Goal: Information Seeking & Learning: Learn about a topic

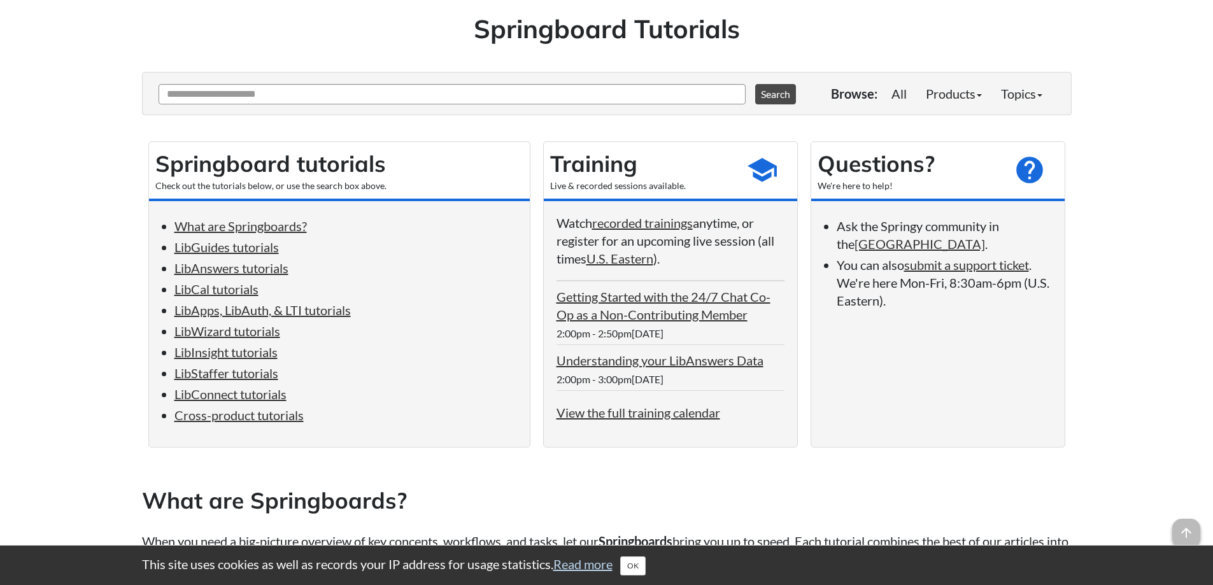
scroll to position [85, 0]
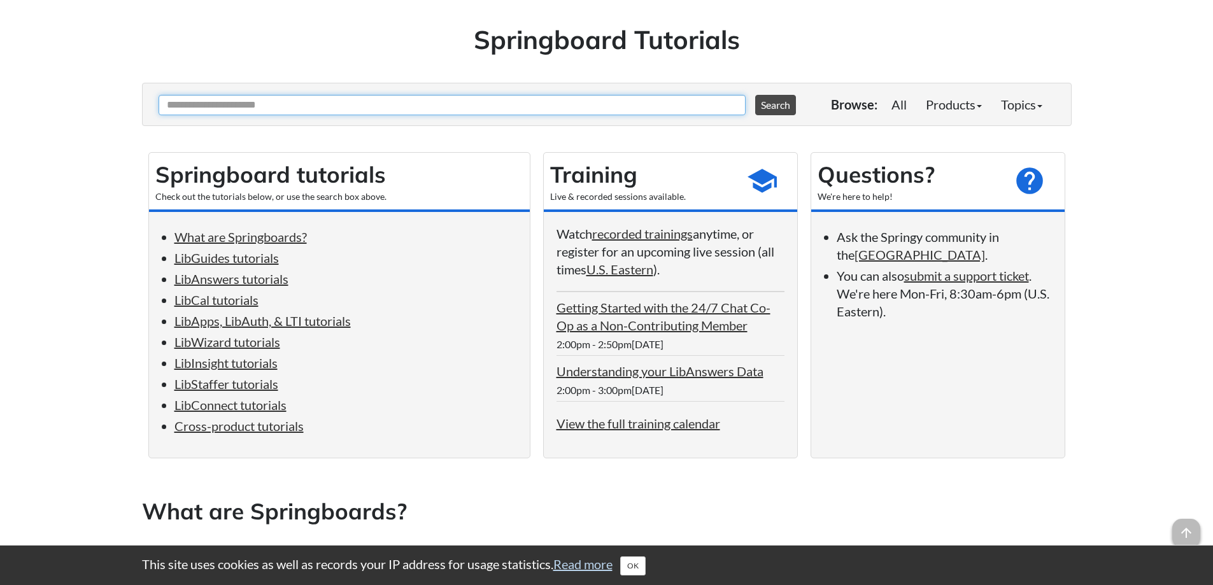
click at [336, 106] on input "Ask Another Question" at bounding box center [452, 105] width 587 height 20
type input "**********"
click at [755, 95] on button "Search" at bounding box center [775, 105] width 41 height 20
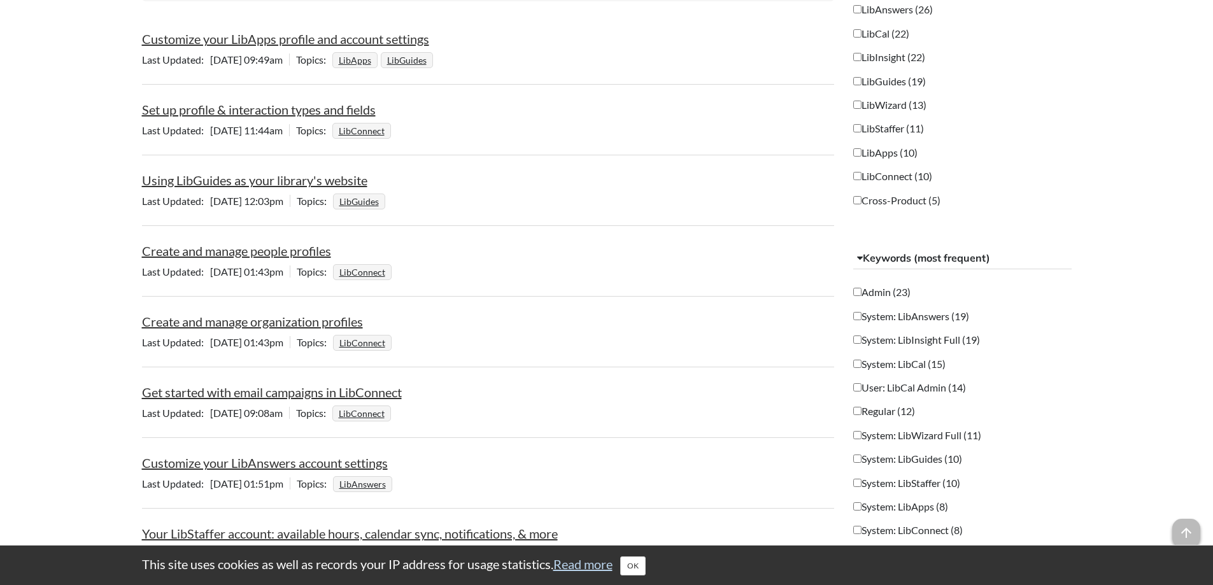
scroll to position [382, 0]
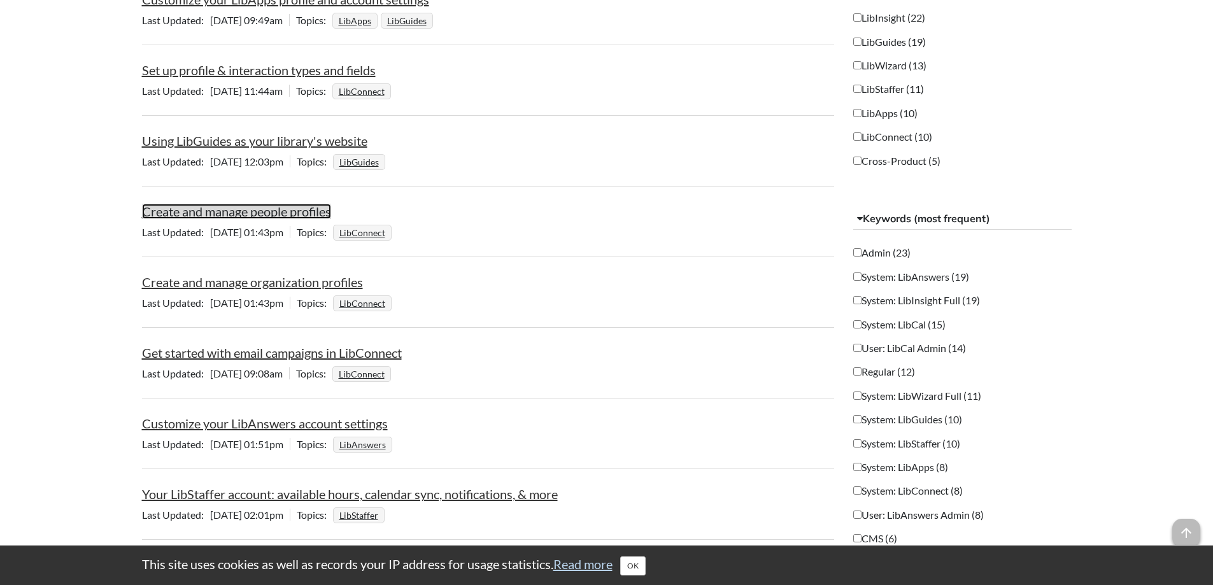
click at [244, 216] on link "Create and manage people profiles" at bounding box center [236, 211] width 189 height 15
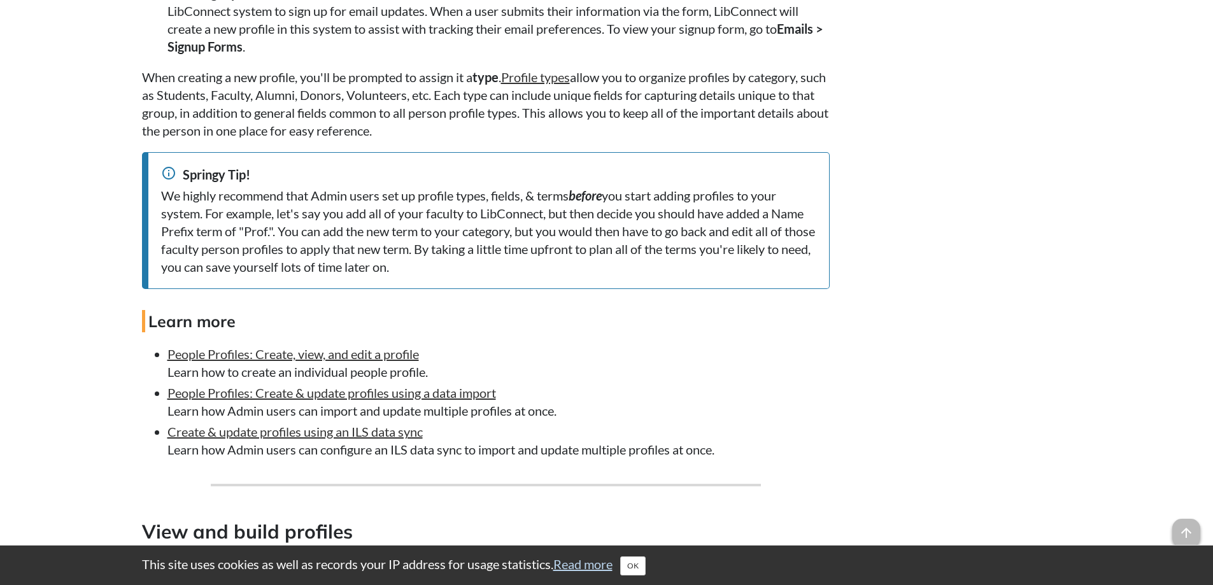
scroll to position [1018, 0]
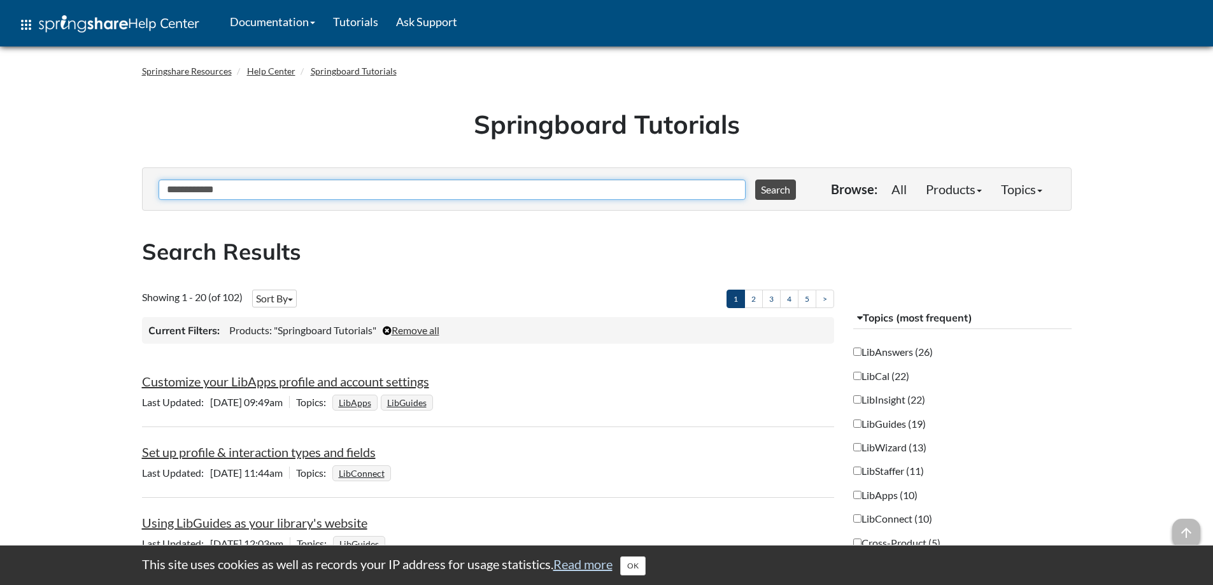
drag, startPoint x: 245, startPoint y: 187, endPoint x: 144, endPoint y: 184, distance: 101.3
click at [144, 184] on div "**********" at bounding box center [606, 188] width 929 height 43
click at [755, 180] on button "Search" at bounding box center [775, 190] width 41 height 20
drag, startPoint x: 298, startPoint y: 194, endPoint x: 62, endPoint y: 188, distance: 236.2
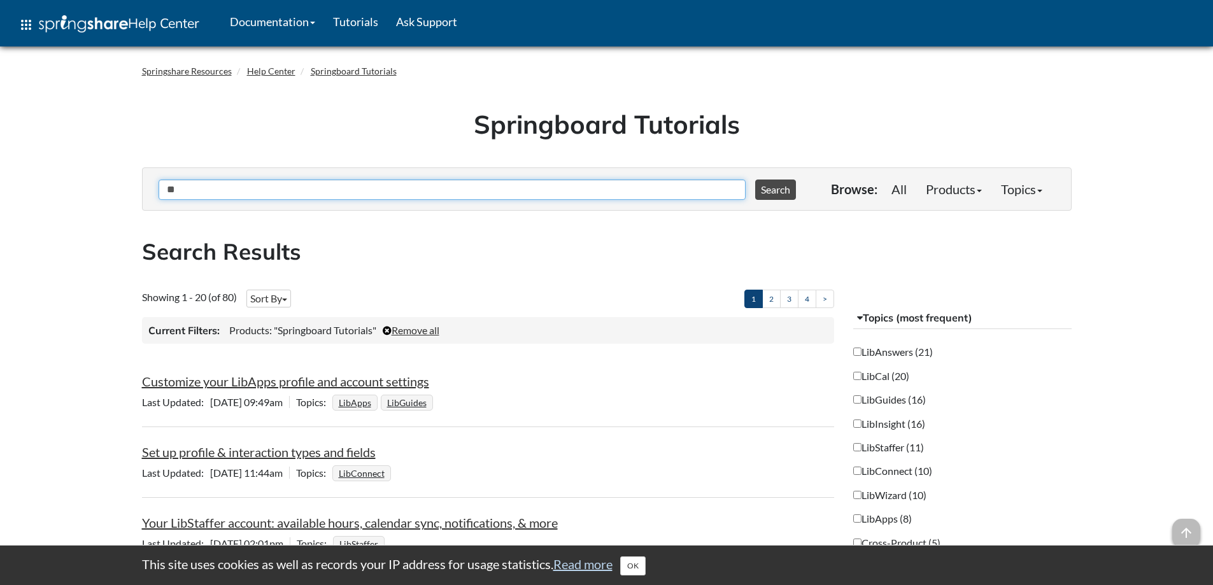
type input "*"
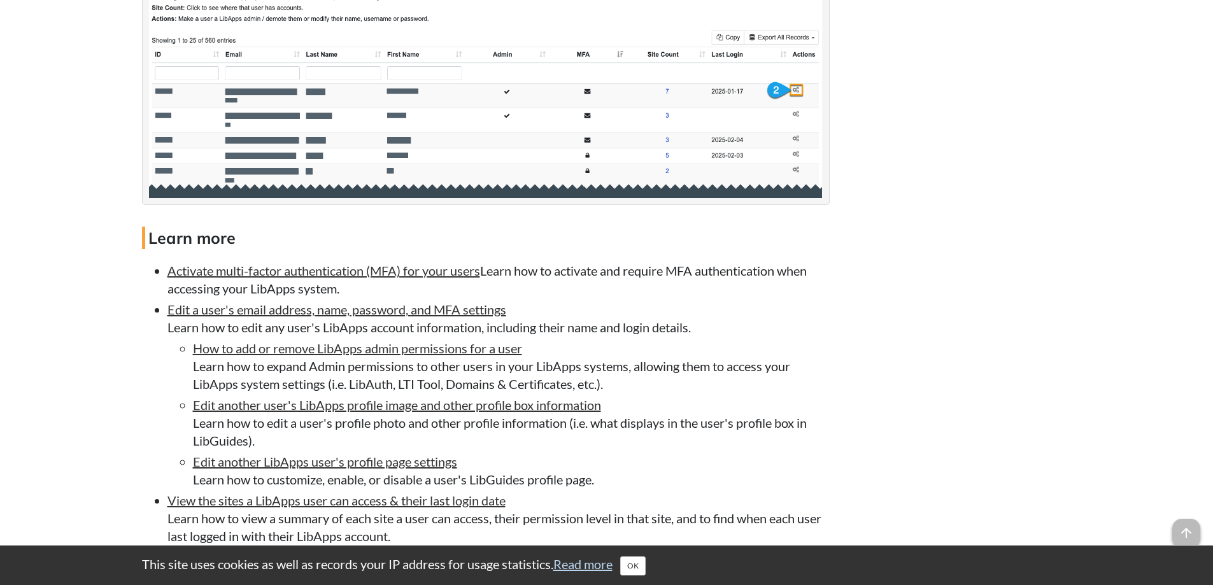
scroll to position [2122, 0]
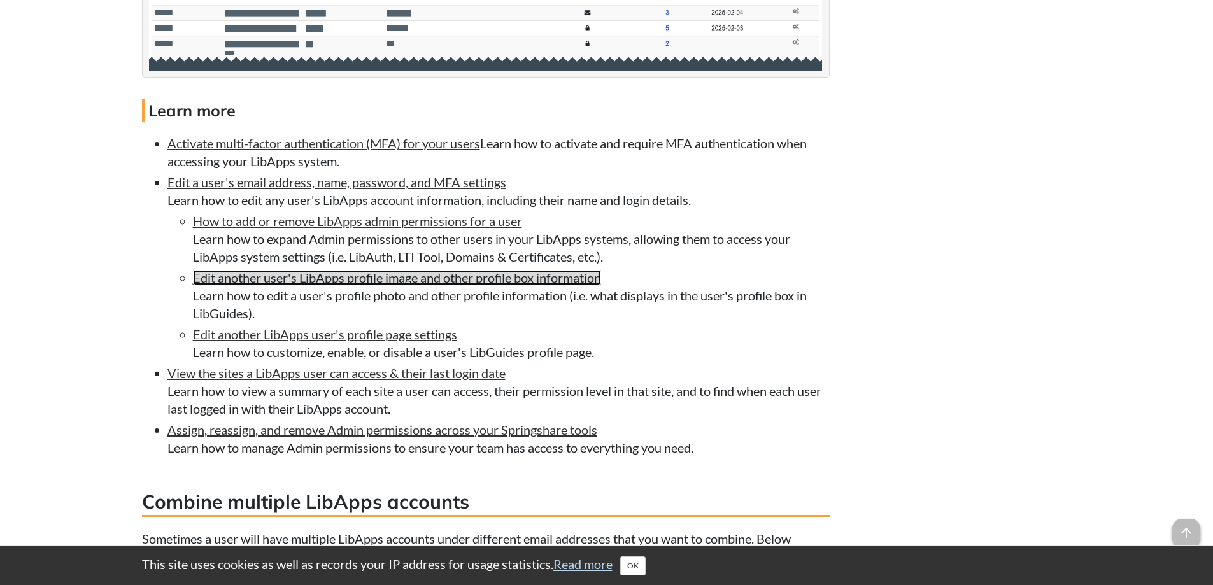
click at [443, 285] on link "Edit another user's LibApps profile image and other profile box information" at bounding box center [397, 277] width 408 height 15
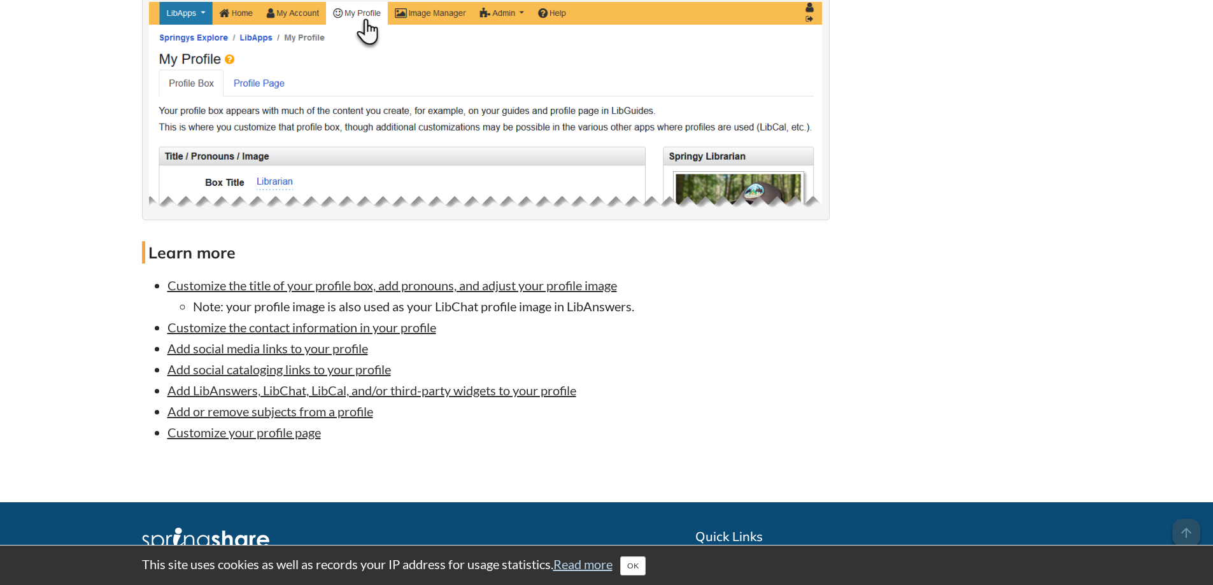
scroll to position [1316, 0]
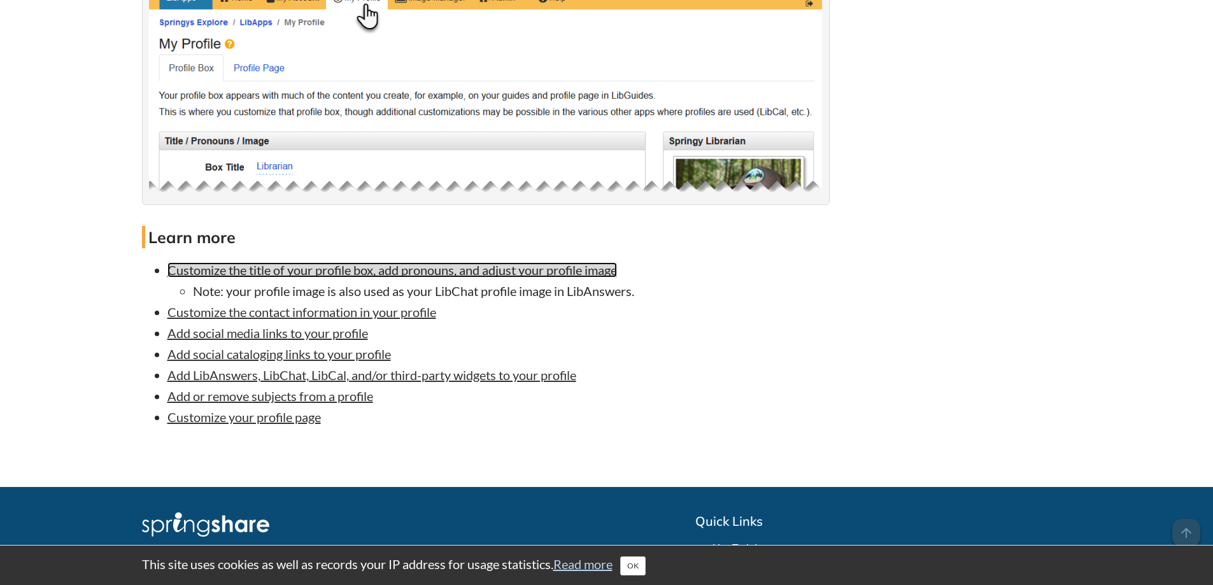
click at [463, 272] on link "Customize the title of your profile box, add pronouns, and adjust your profile …" at bounding box center [391, 269] width 449 height 15
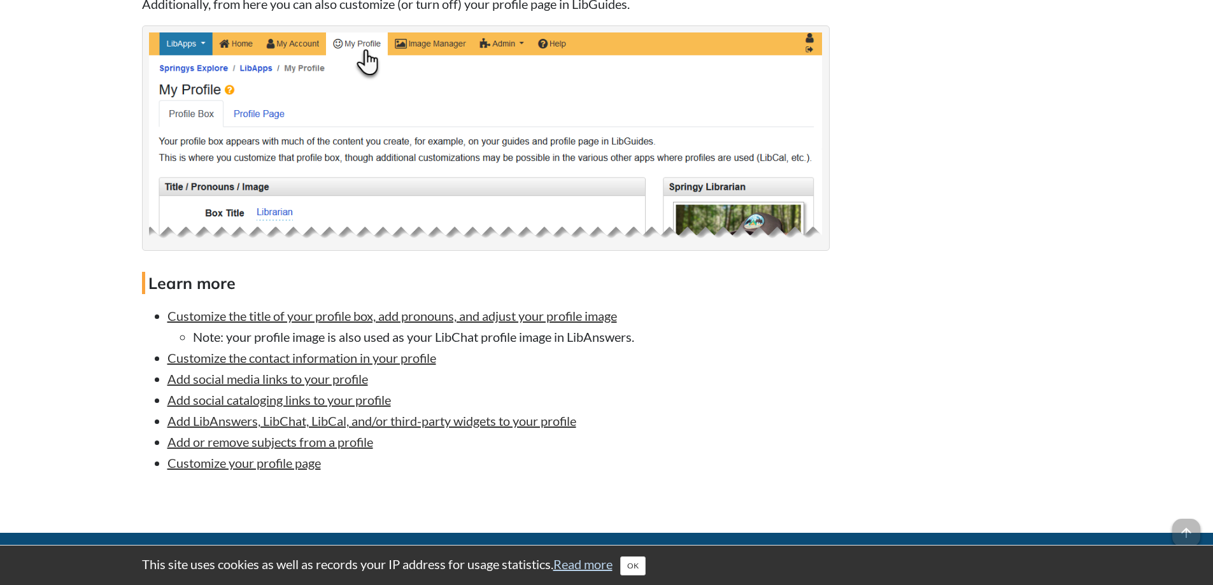
scroll to position [1146, 0]
